Goal: Task Accomplishment & Management: Manage account settings

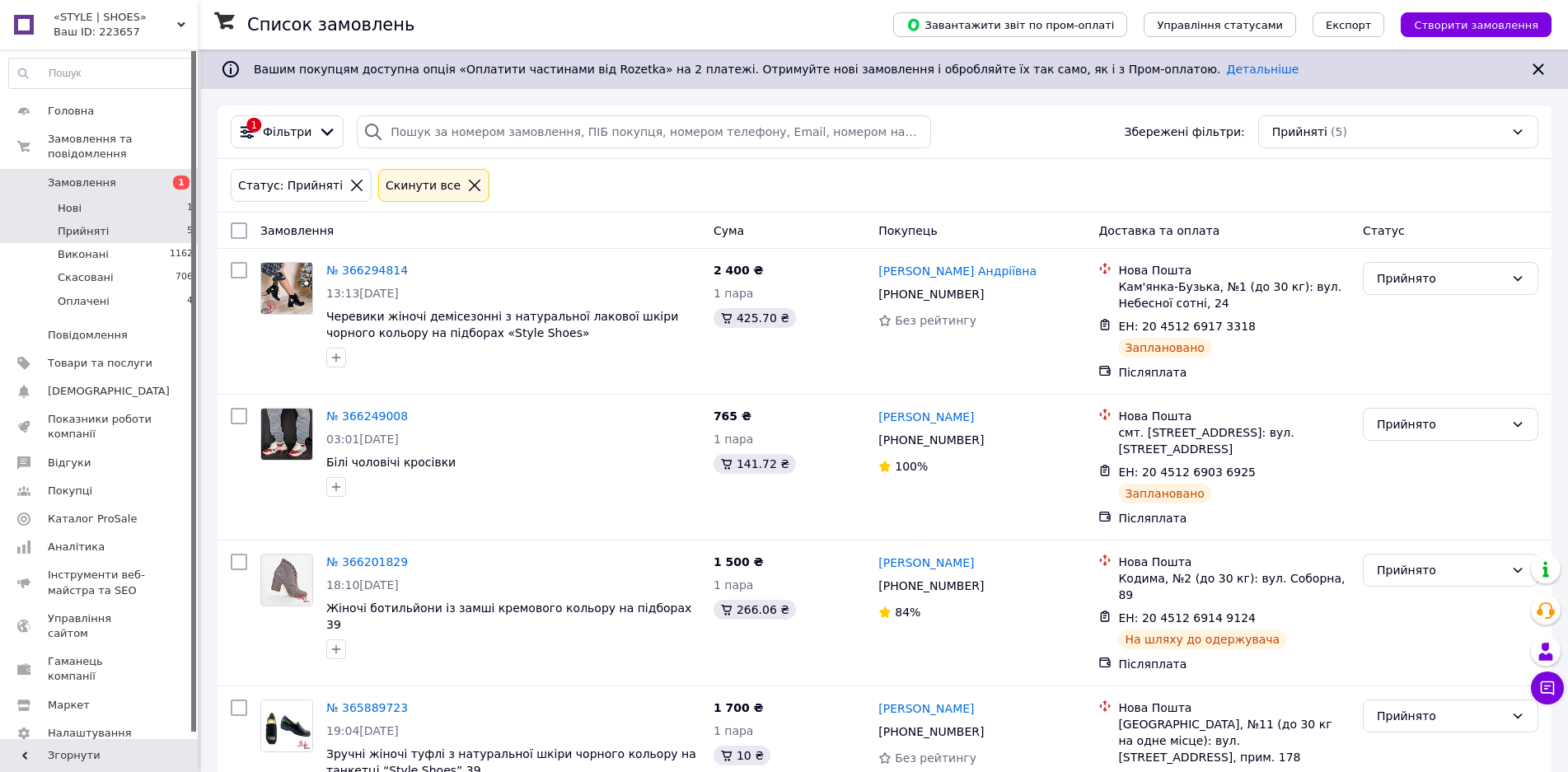
click at [139, 197] on li "Нові 1" at bounding box center [101, 208] width 203 height 23
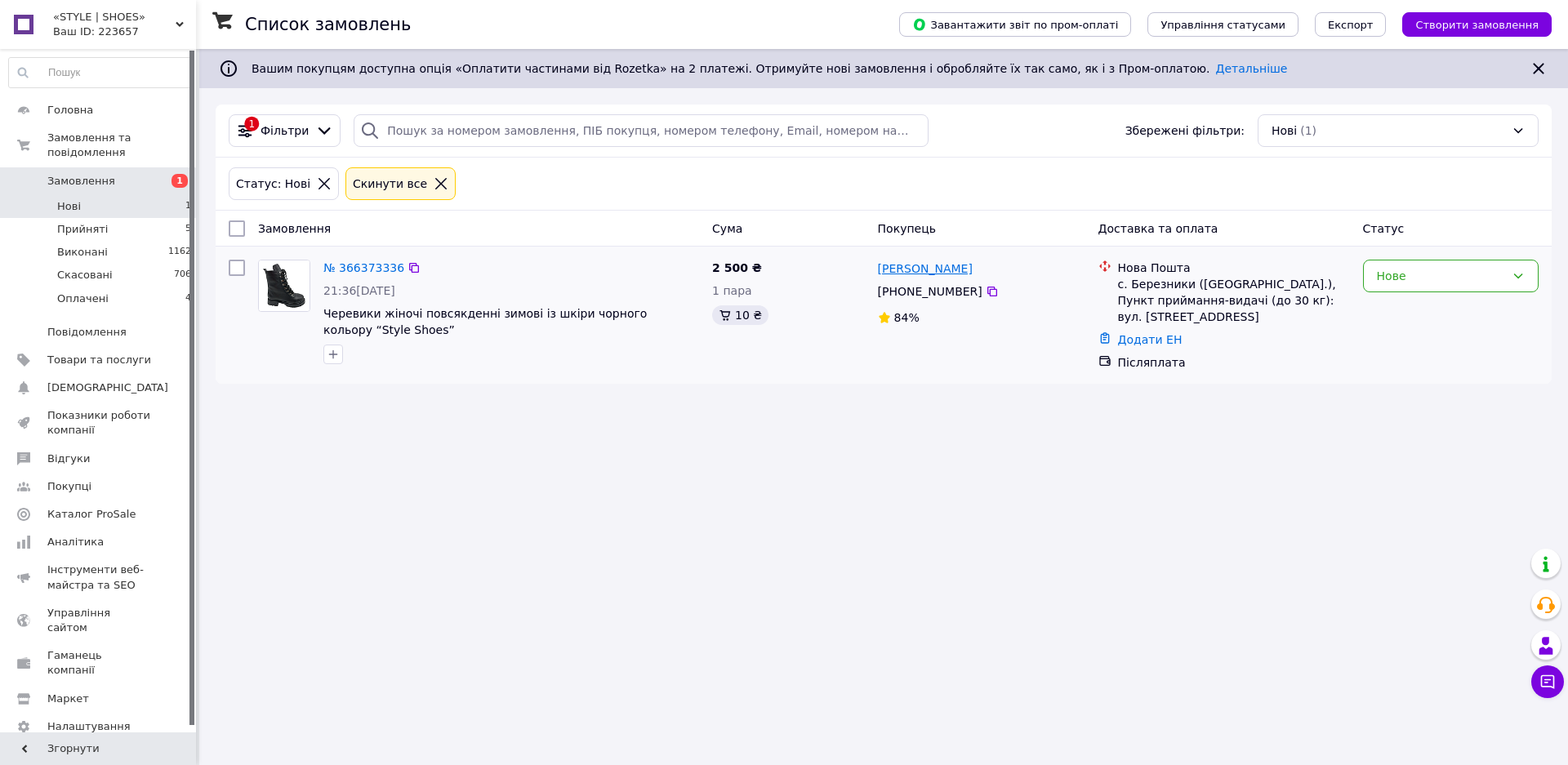
click at [899, 268] on link "[PERSON_NAME]" at bounding box center [925, 268] width 95 height 16
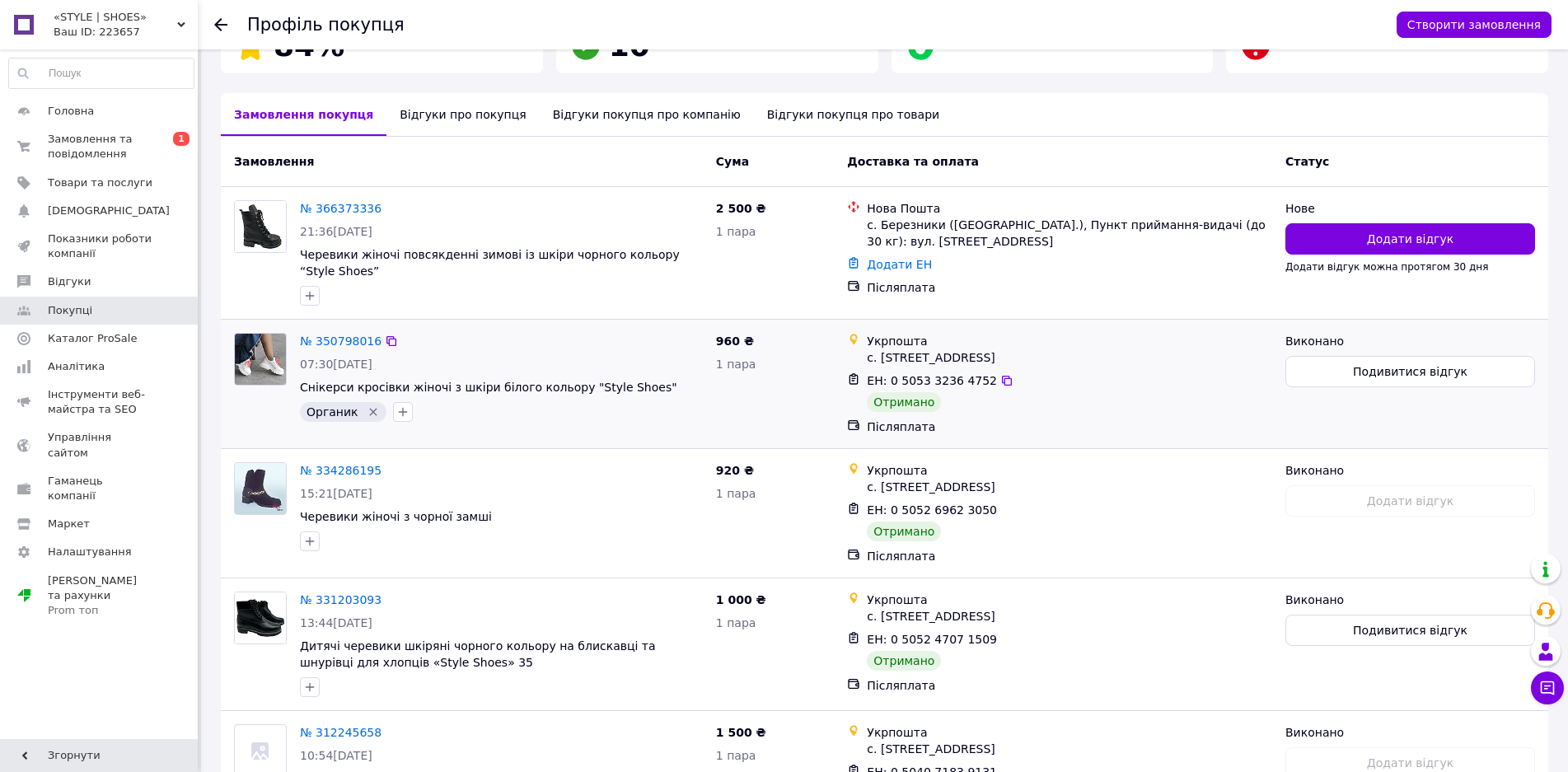
scroll to position [300, 0]
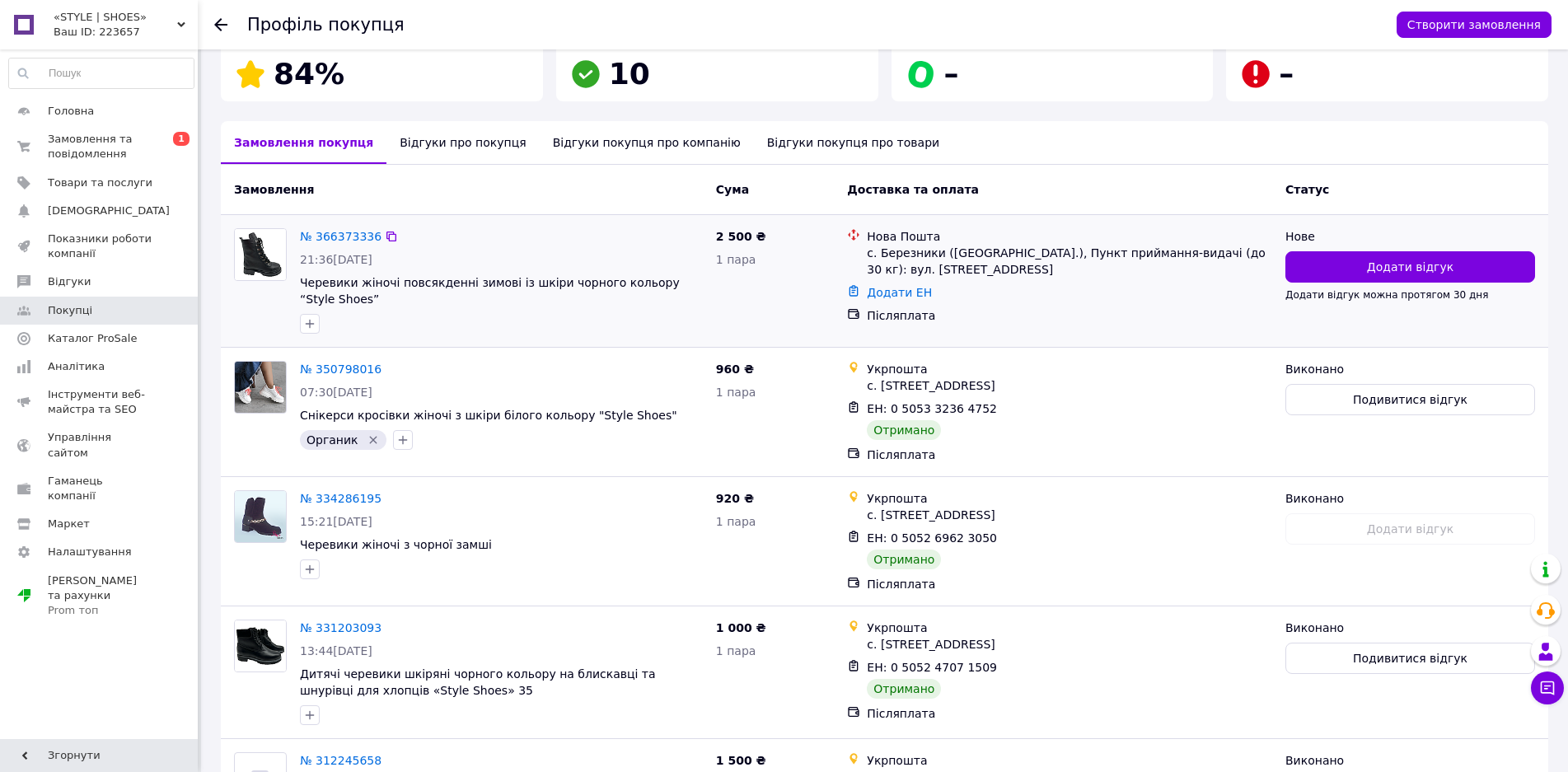
click at [596, 251] on div "21:36[DATE]" at bounding box center [502, 259] width 403 height 16
click at [447, 127] on div "Відгуки про покупця" at bounding box center [462, 142] width 153 height 43
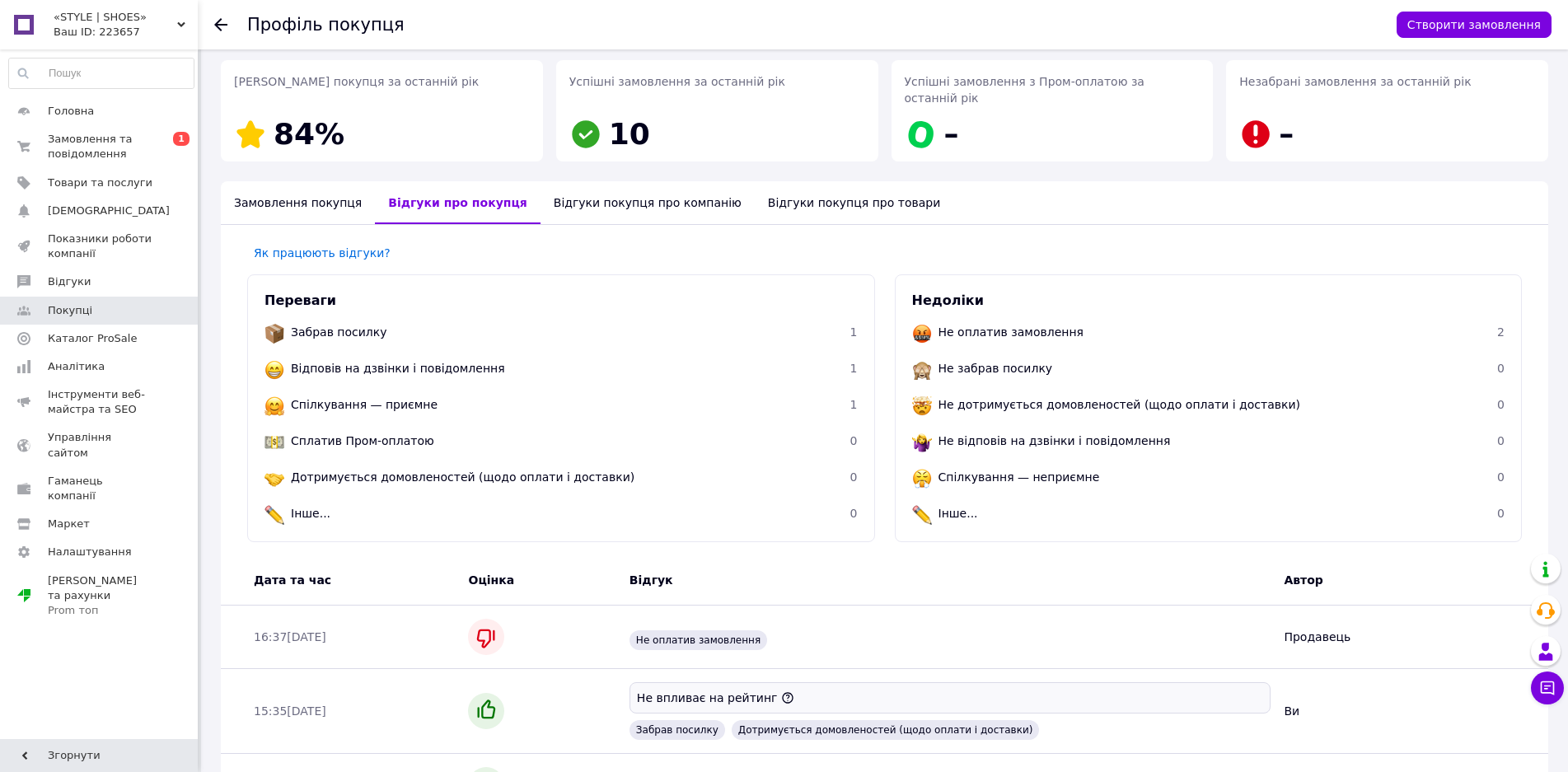
scroll to position [0, 0]
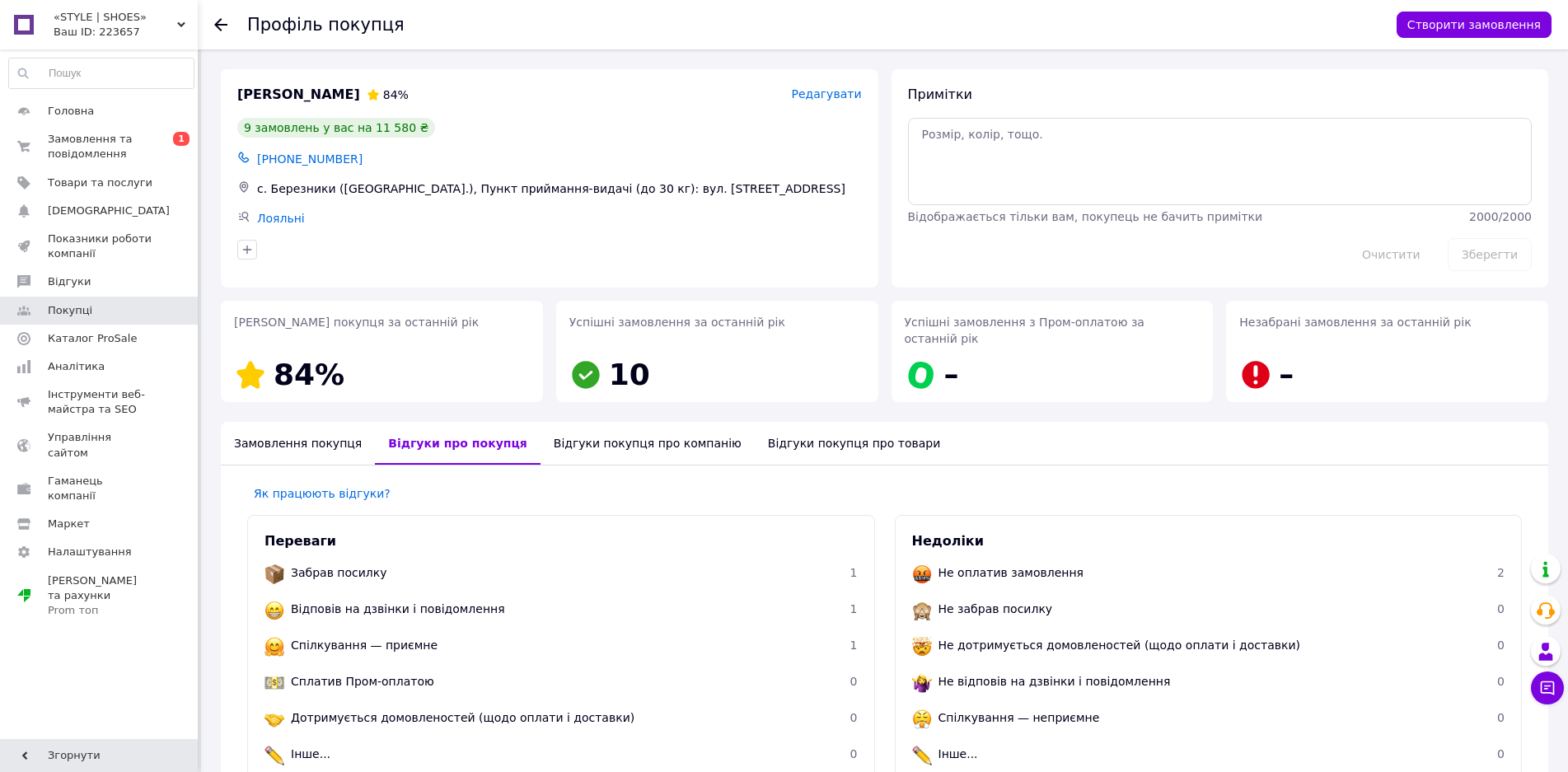
click at [274, 428] on div "Замовлення покупця" at bounding box center [298, 443] width 154 height 43
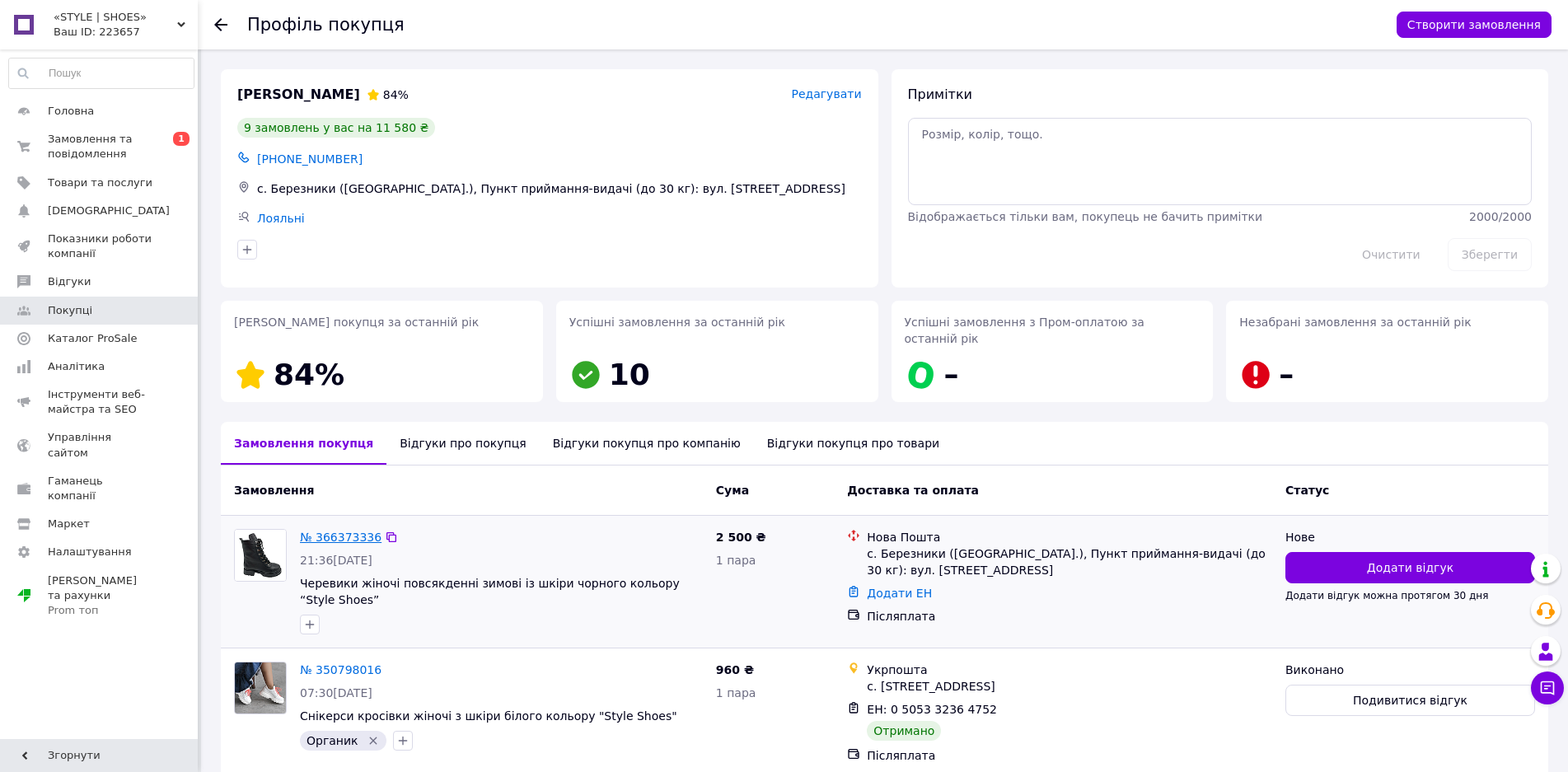
click at [348, 531] on link "№ 366373336" at bounding box center [341, 537] width 81 height 13
